Goal: Download file/media

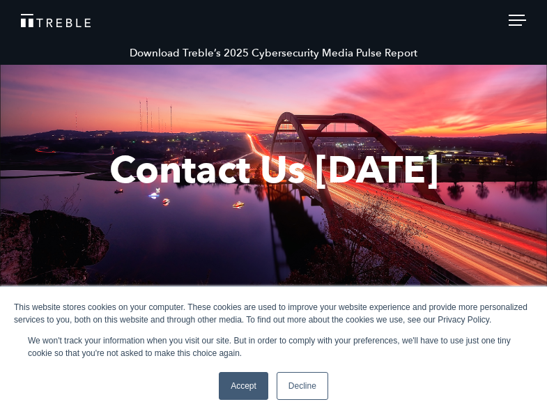
click at [351, 49] on link "Download Treble’s 2025 Cybersecurity Media Pulse Report" at bounding box center [273, 53] width 547 height 24
